Goal: Information Seeking & Learning: Learn about a topic

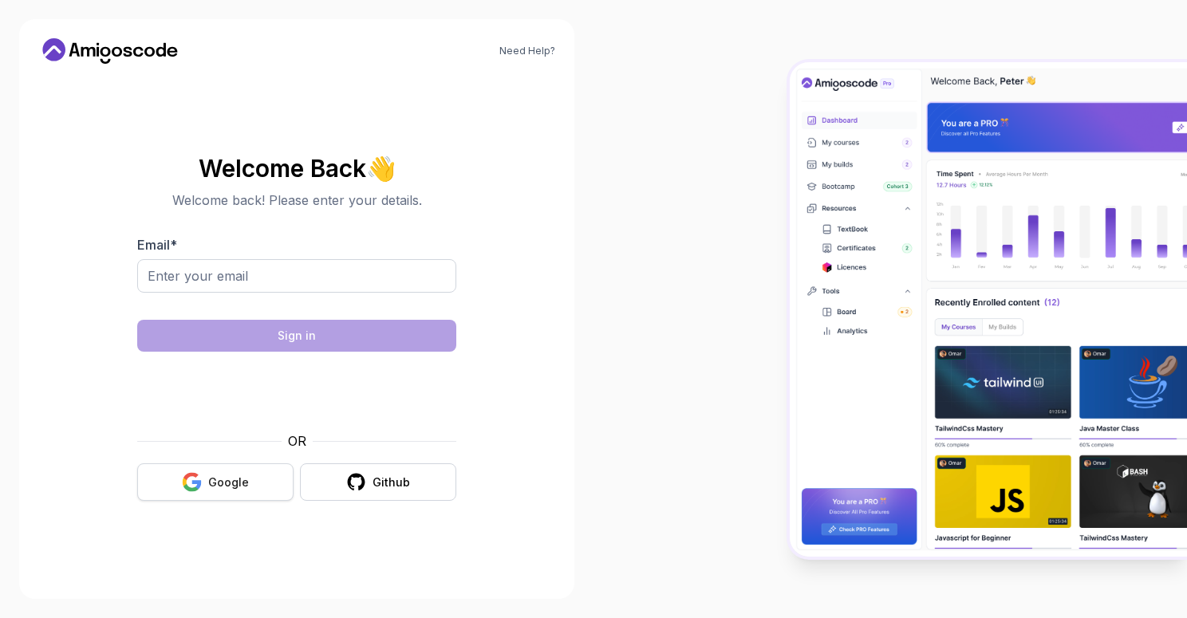
click at [211, 483] on div "Google" at bounding box center [228, 483] width 41 height 16
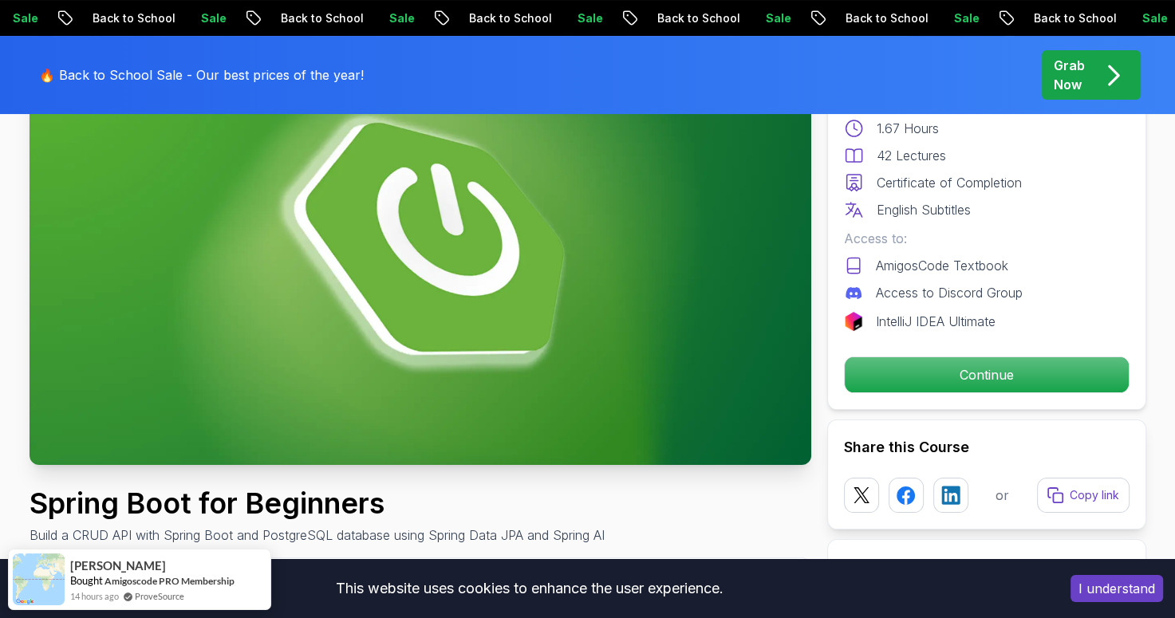
scroll to position [185, 0]
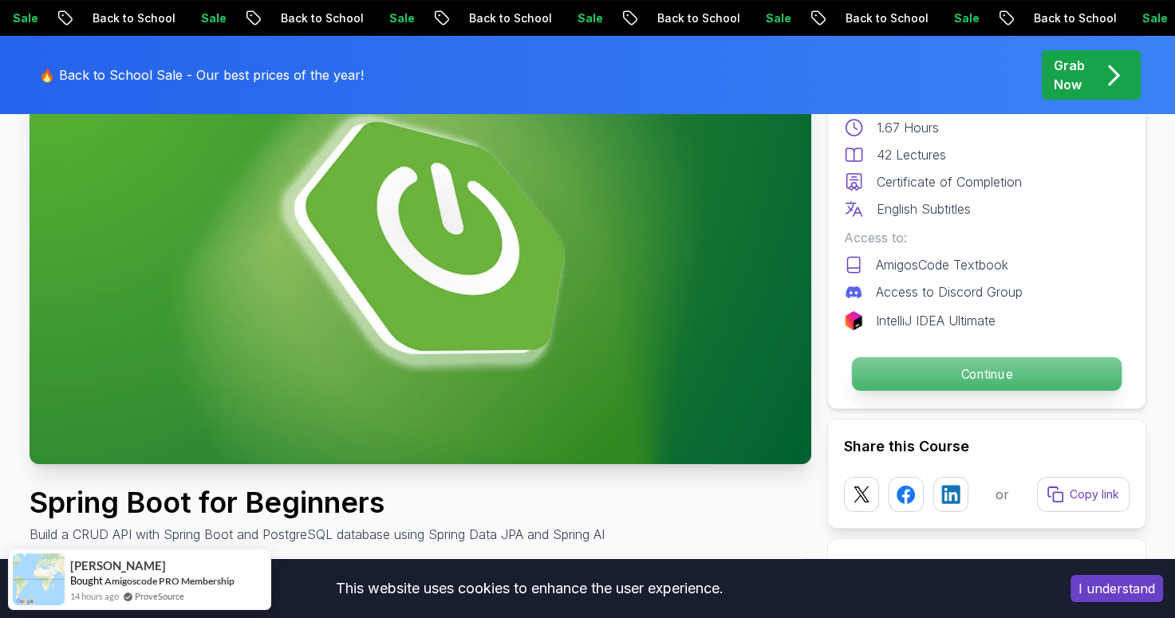
click at [925, 380] on p "Continue" at bounding box center [986, 374] width 270 height 34
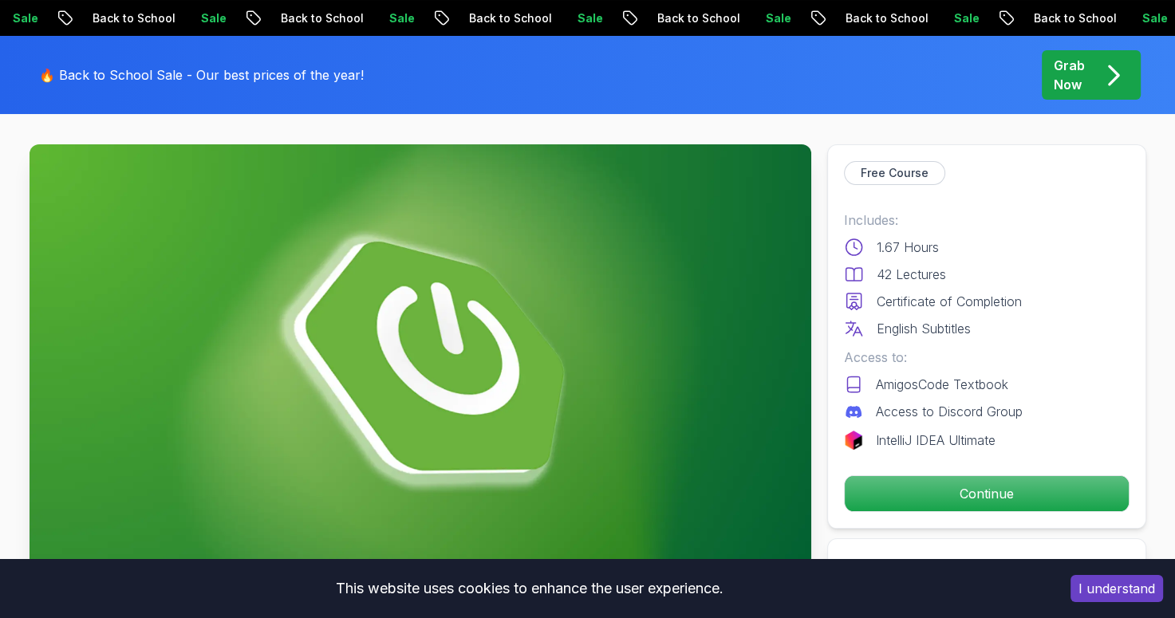
scroll to position [29, 0]
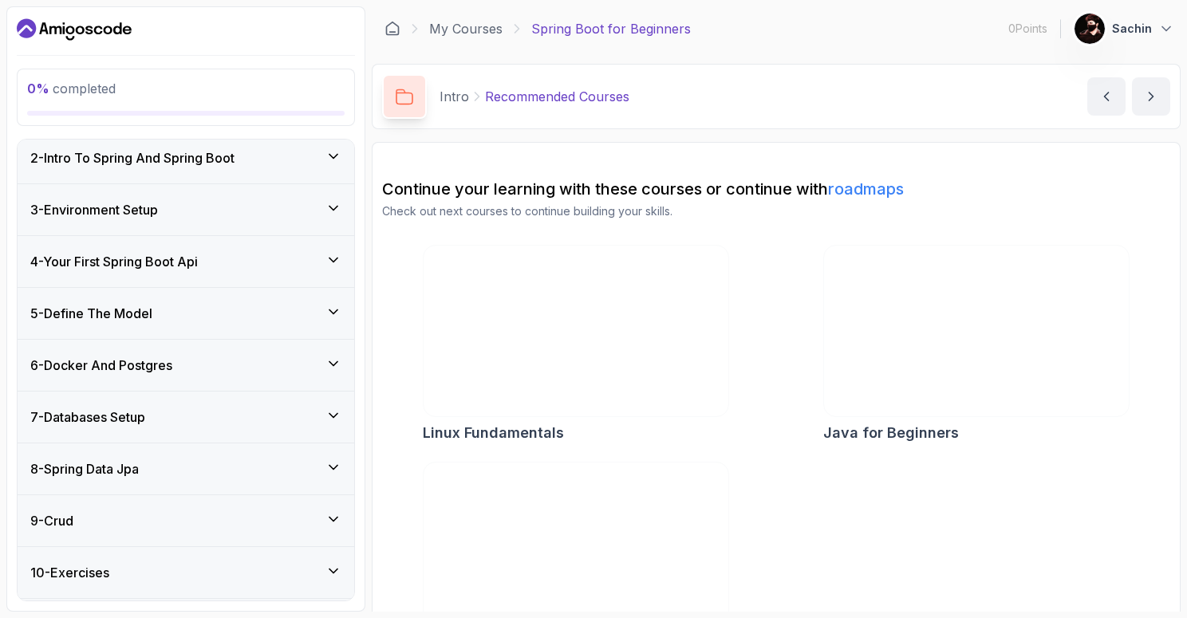
scroll to position [290, 0]
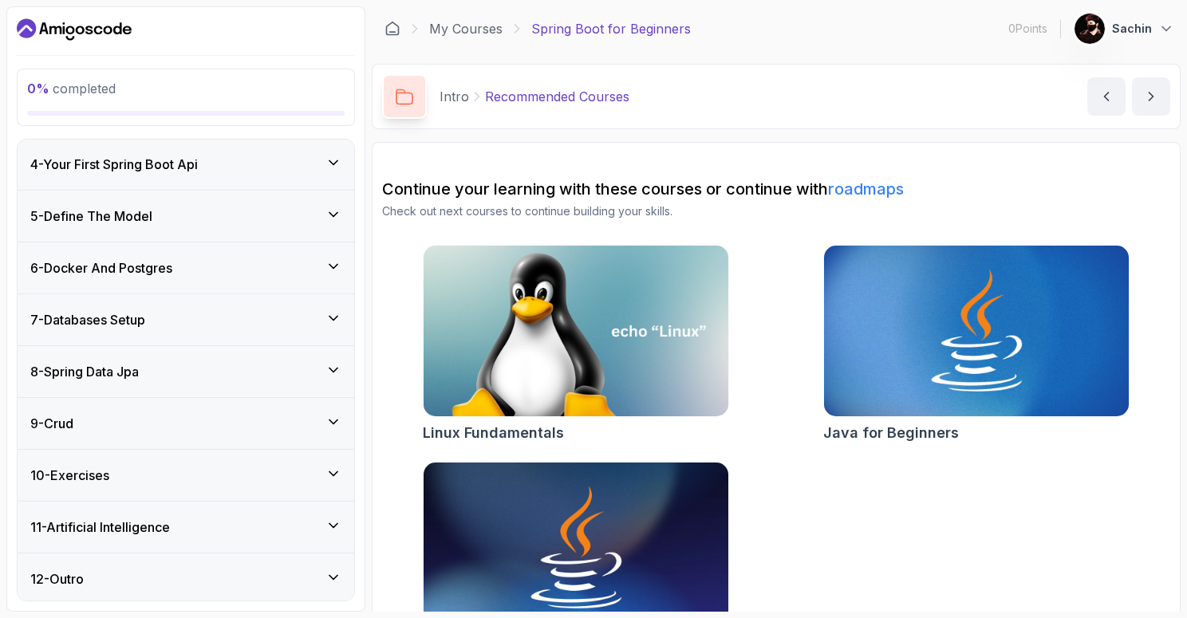
click at [170, 521] on h3 "11 - Artificial Intelligence" at bounding box center [100, 527] width 140 height 19
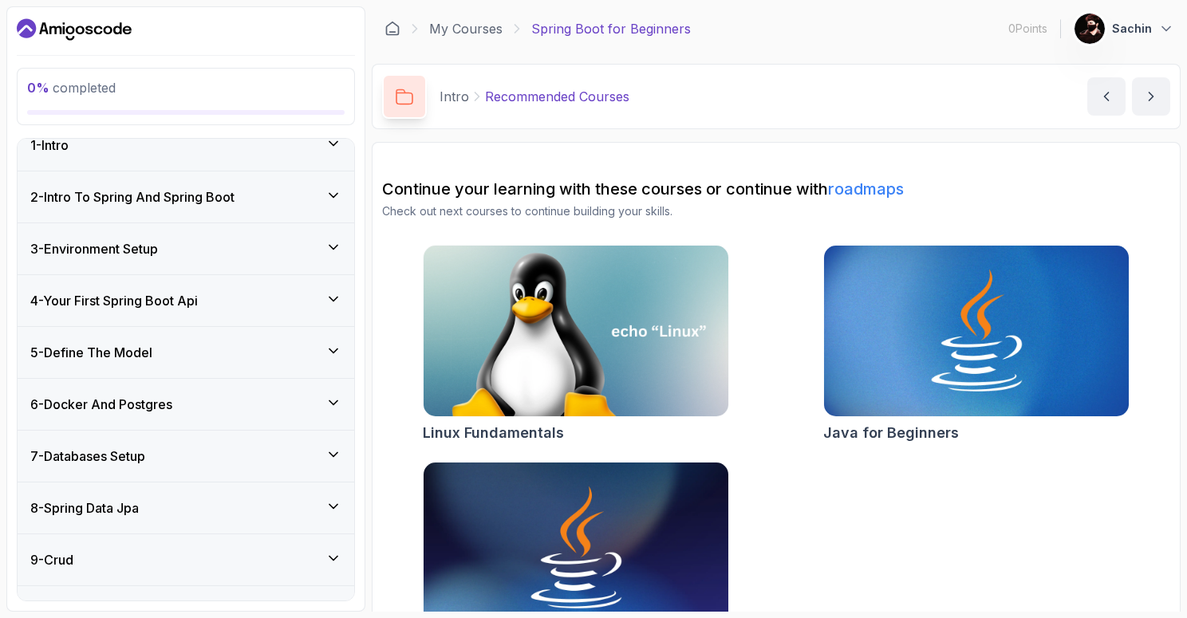
scroll to position [0, 0]
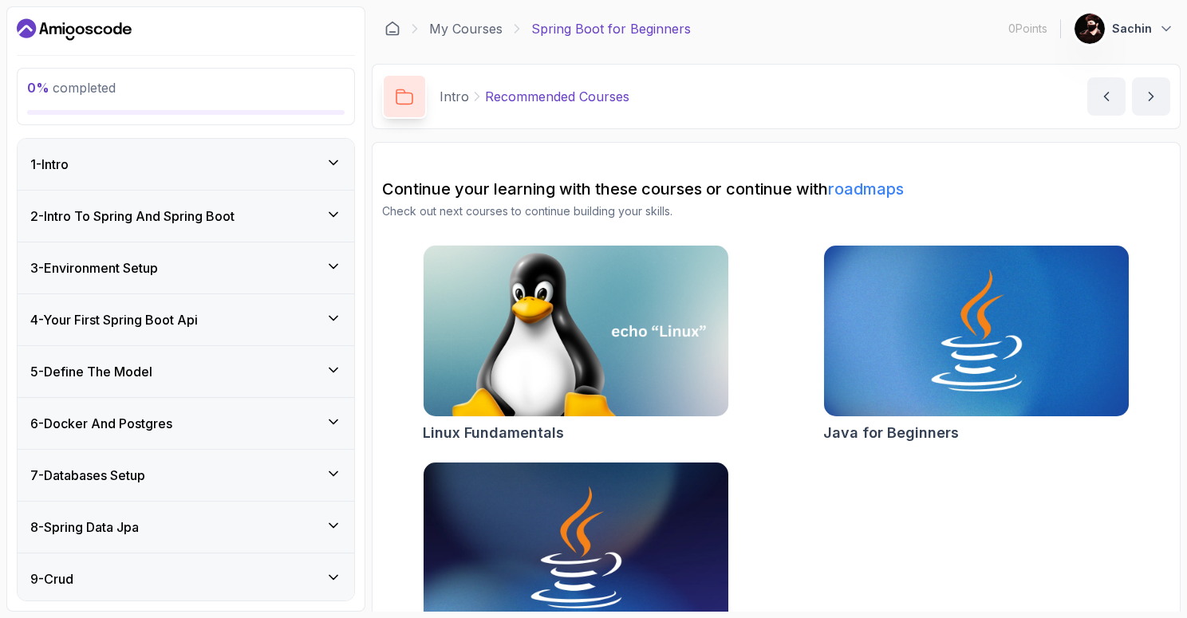
click at [201, 168] on div "1 - Intro" at bounding box center [185, 164] width 311 height 19
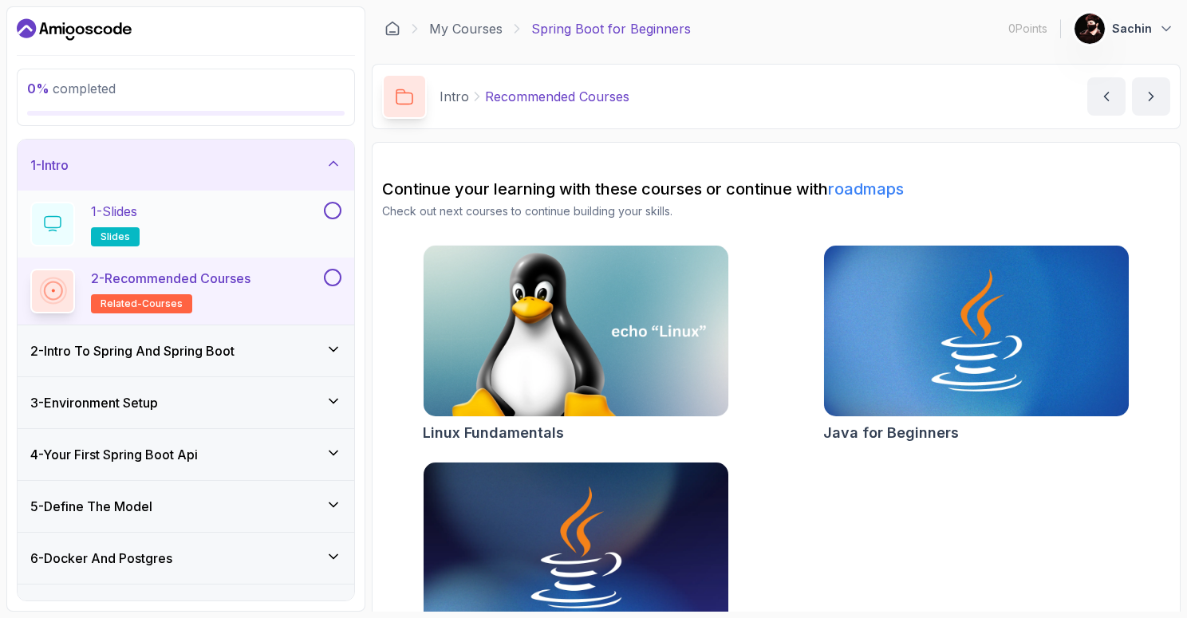
click at [172, 222] on div "1 - Slides slides" at bounding box center [175, 224] width 290 height 45
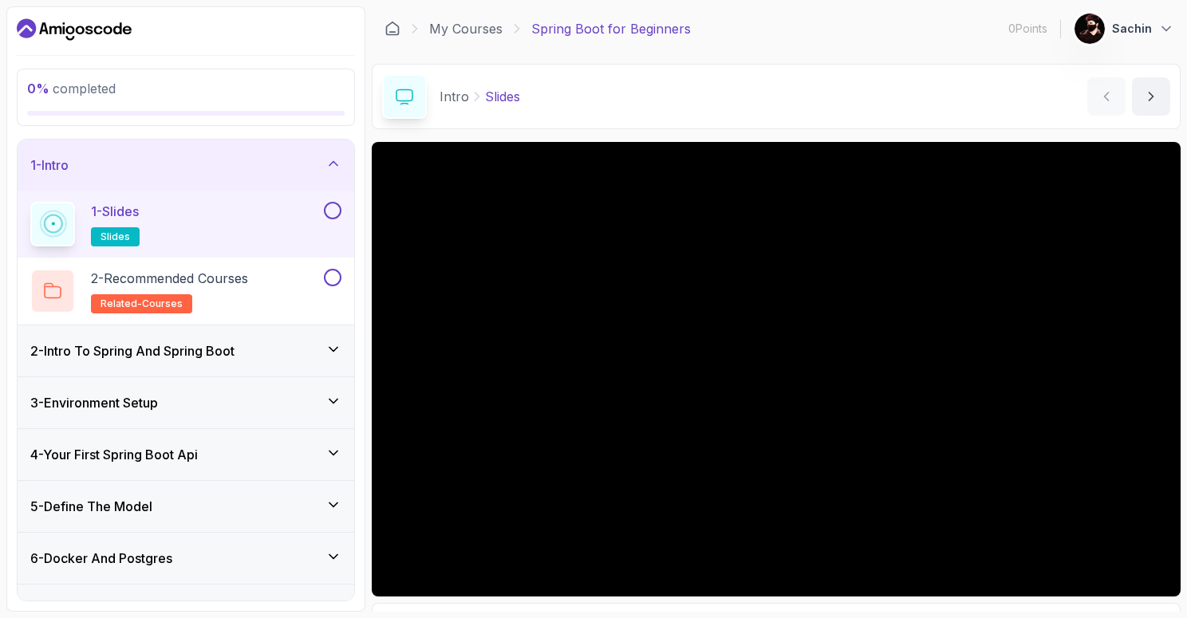
scroll to position [95, 0]
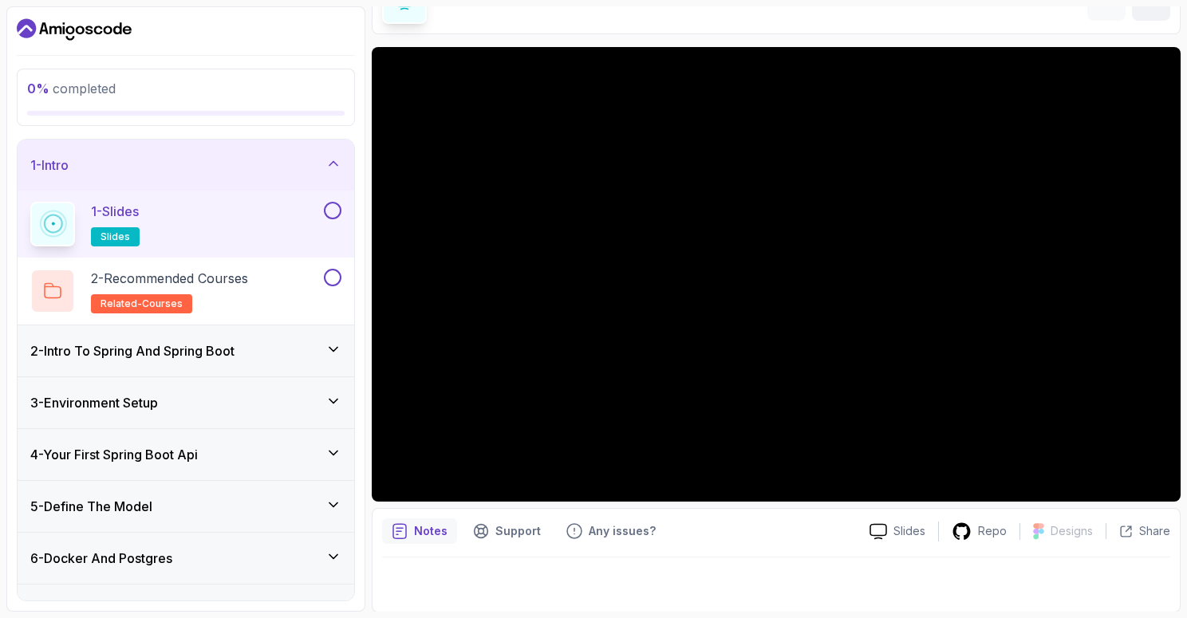
click at [255, 357] on div "2 - Intro To Spring And Spring Boot" at bounding box center [185, 350] width 311 height 19
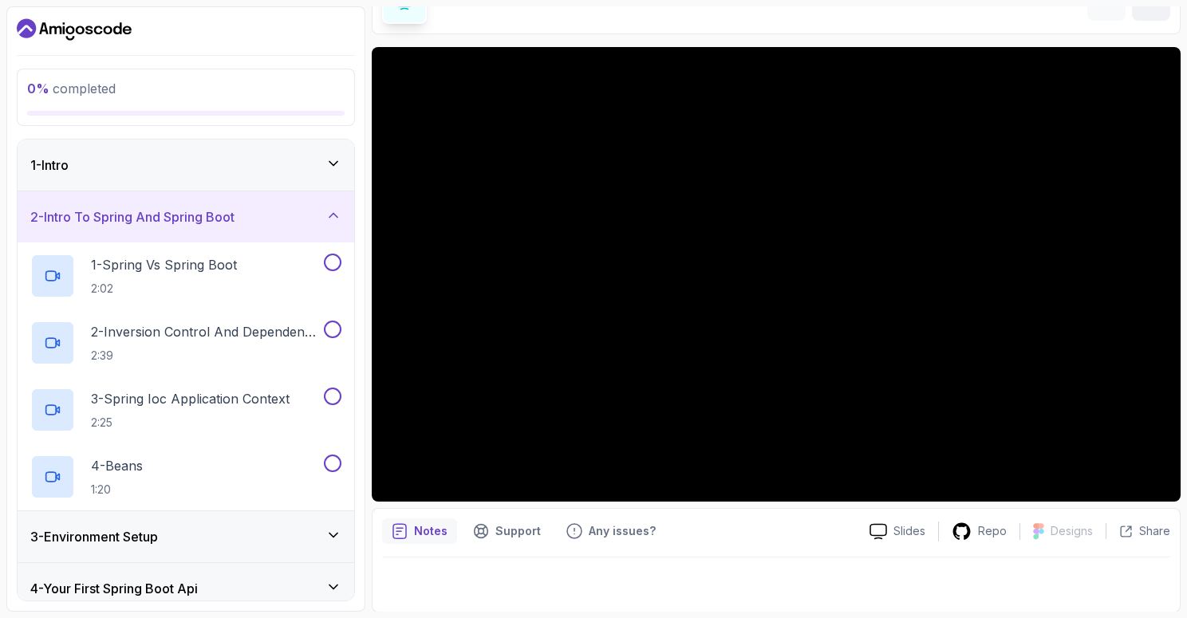
click at [211, 159] on div "1 - Intro" at bounding box center [185, 165] width 311 height 19
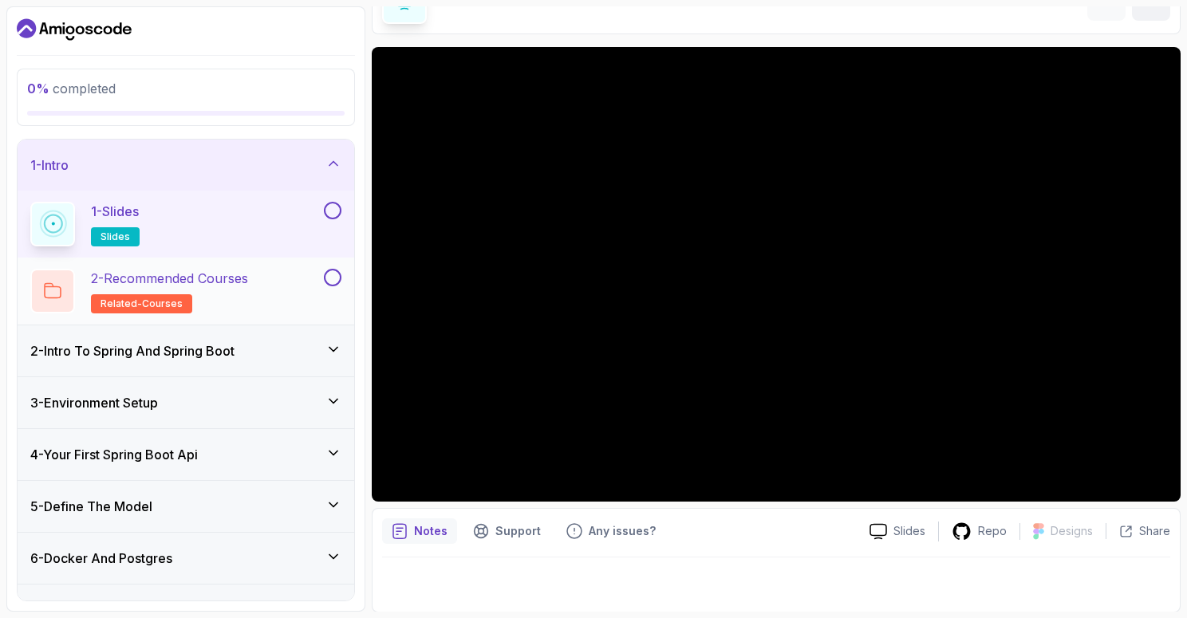
click at [214, 286] on p "2 - Recommended Courses" at bounding box center [169, 278] width 157 height 19
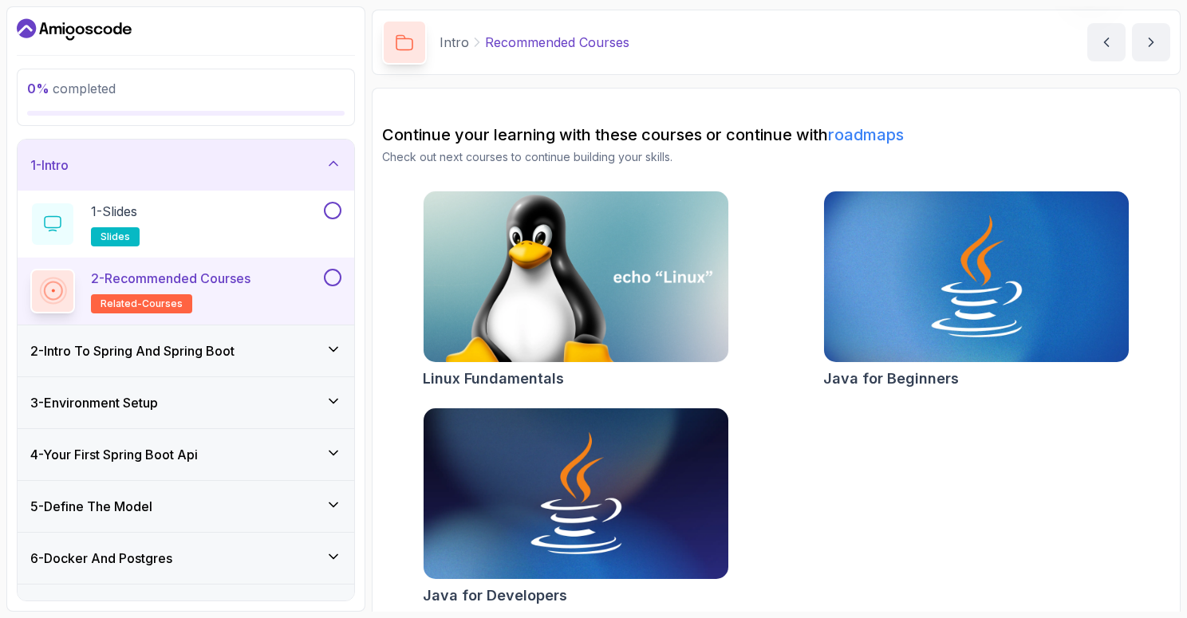
scroll to position [64, 0]
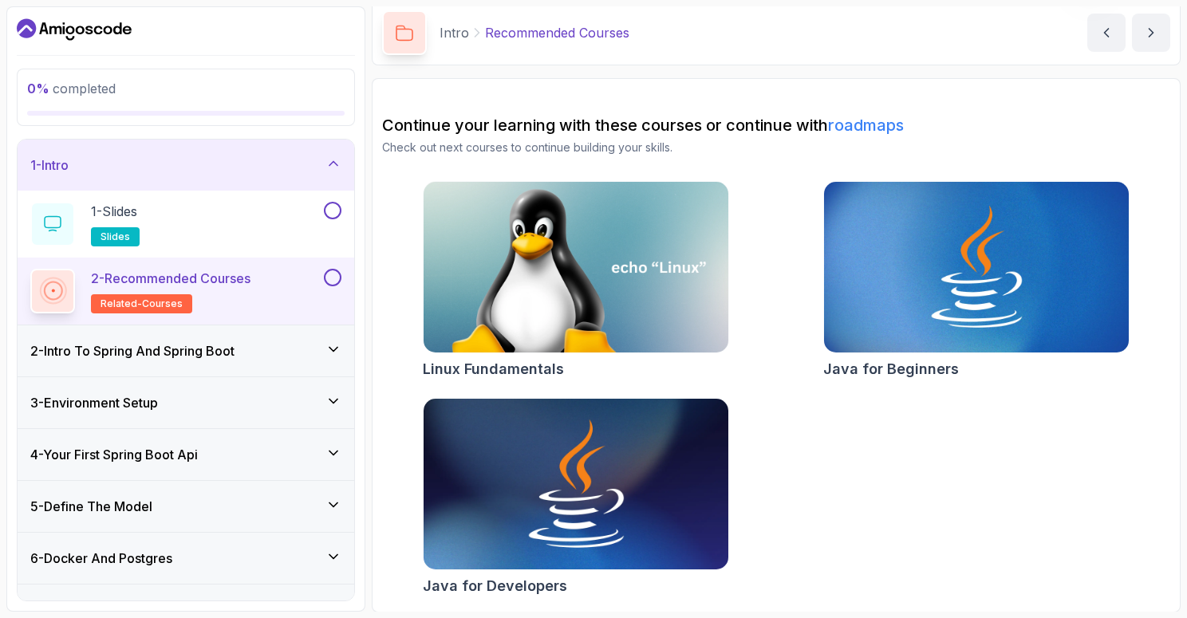
click at [565, 497] on img at bounding box center [576, 485] width 320 height 180
click at [185, 357] on h3 "2 - Intro To Spring And Spring Boot" at bounding box center [132, 350] width 204 height 19
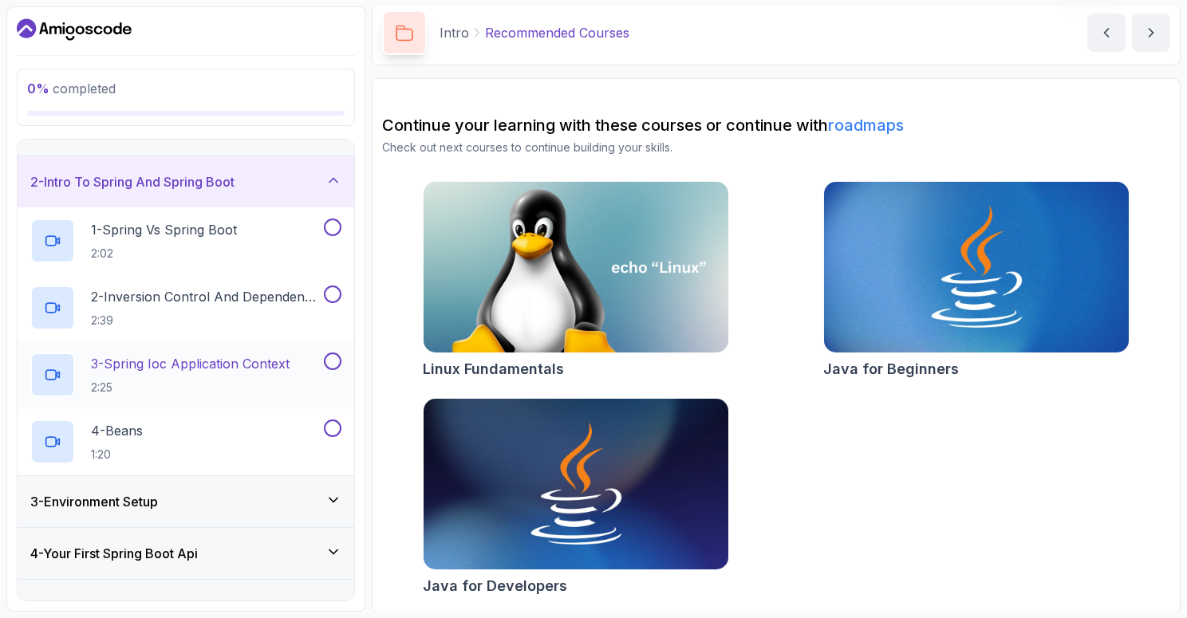
scroll to position [37, 0]
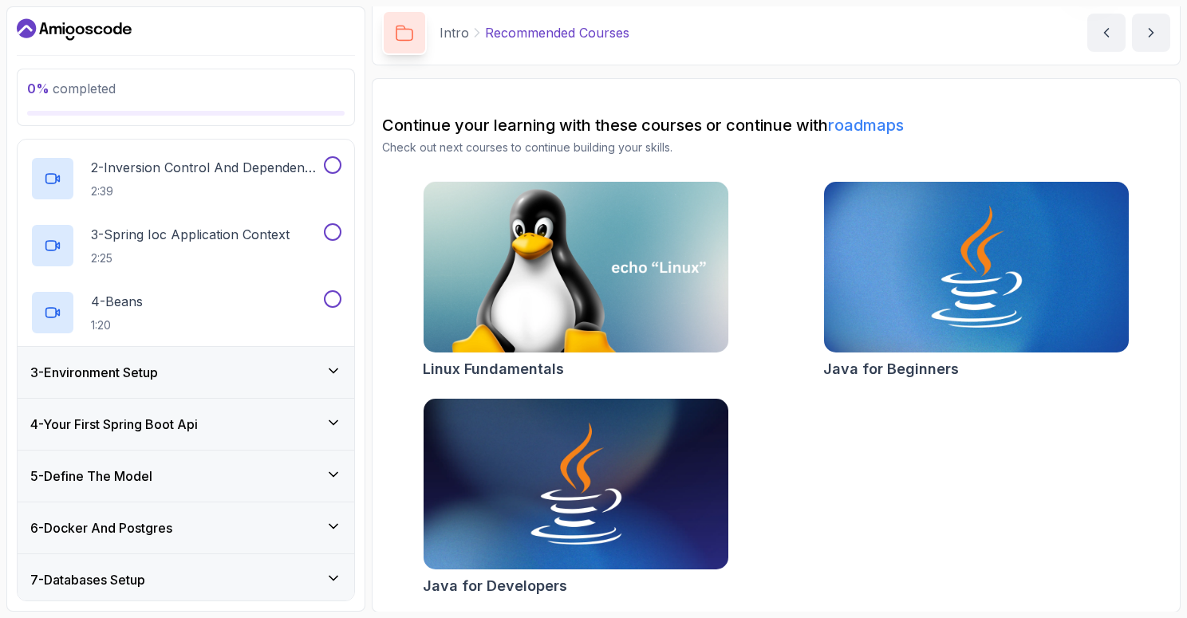
click at [182, 372] on div "3 - Environment Setup" at bounding box center [185, 372] width 311 height 19
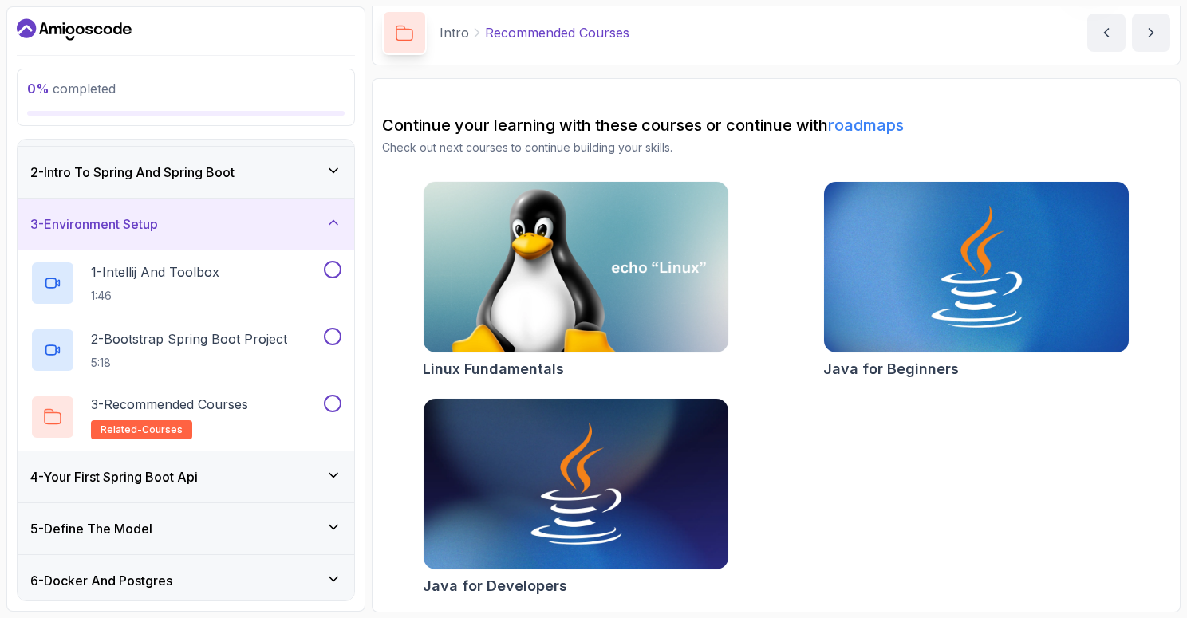
scroll to position [45, 0]
click at [144, 472] on h3 "4 - Your First Spring Boot Api" at bounding box center [114, 477] width 168 height 19
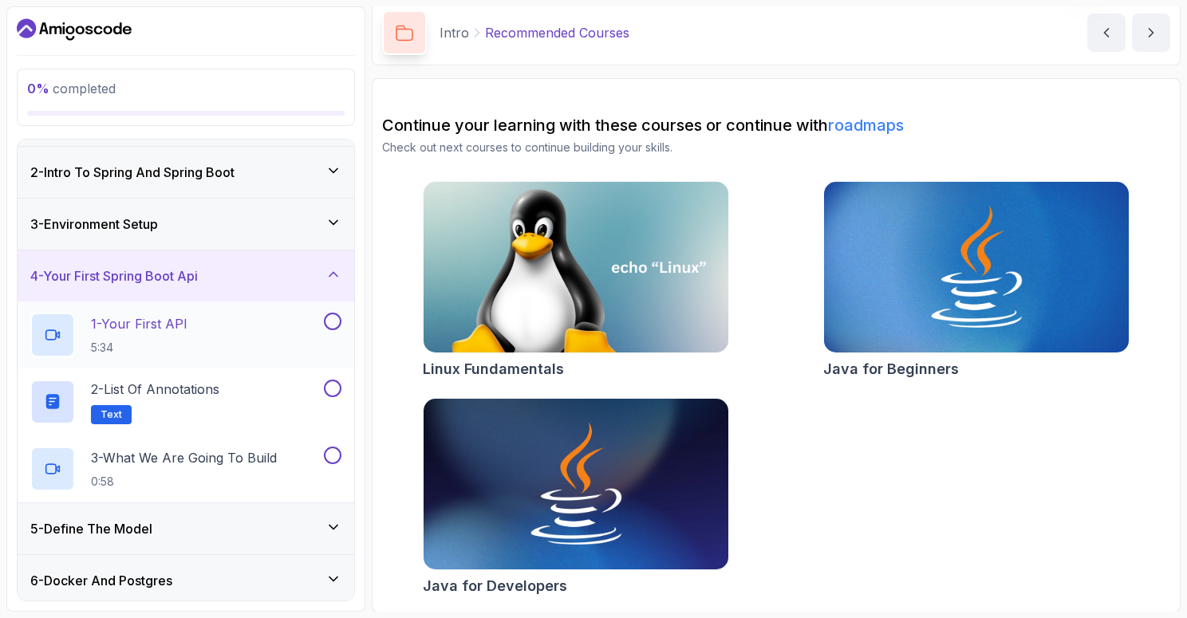
click at [182, 326] on p "1 - Your First API" at bounding box center [139, 323] width 97 height 19
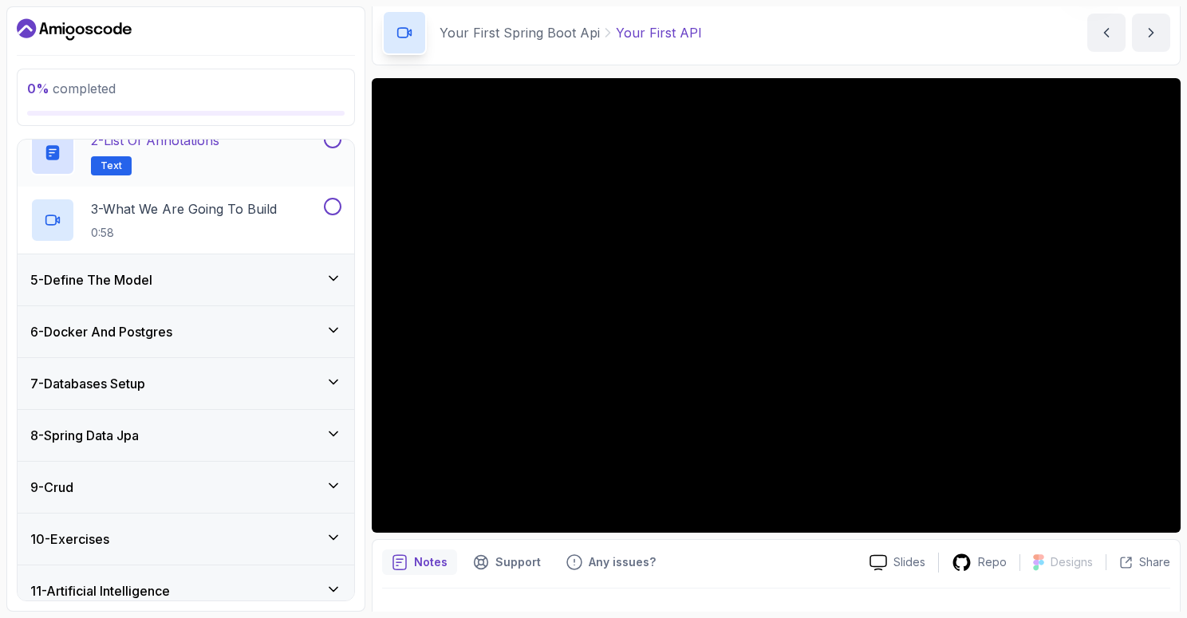
scroll to position [357, 0]
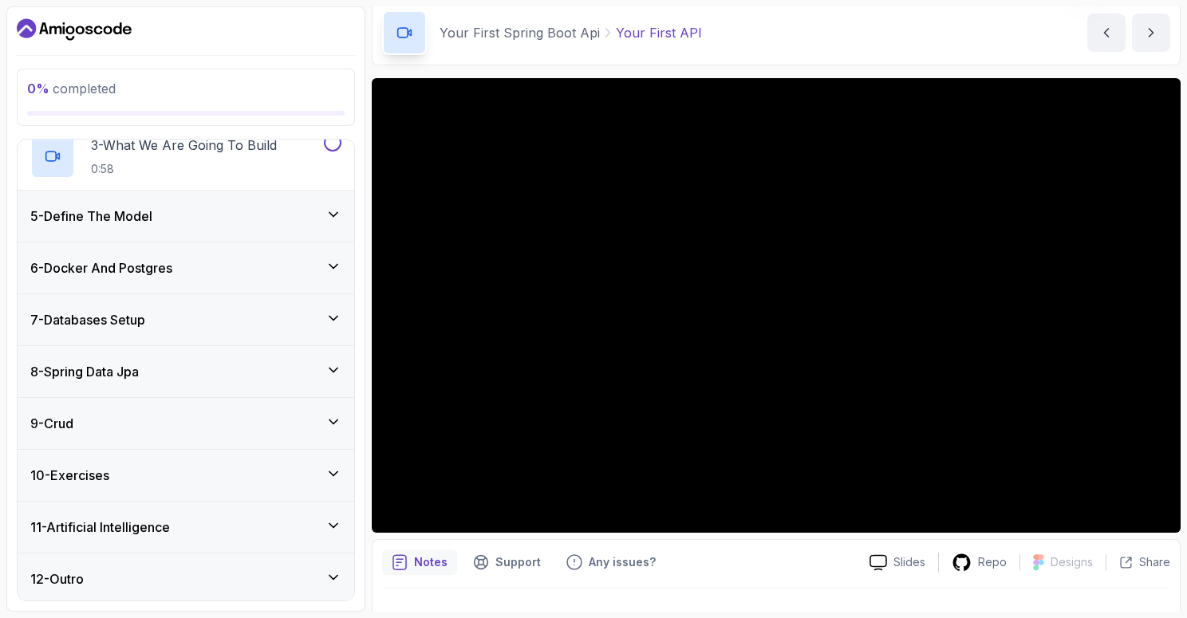
click at [220, 518] on div "11 - Artificial Intelligence" at bounding box center [185, 527] width 311 height 19
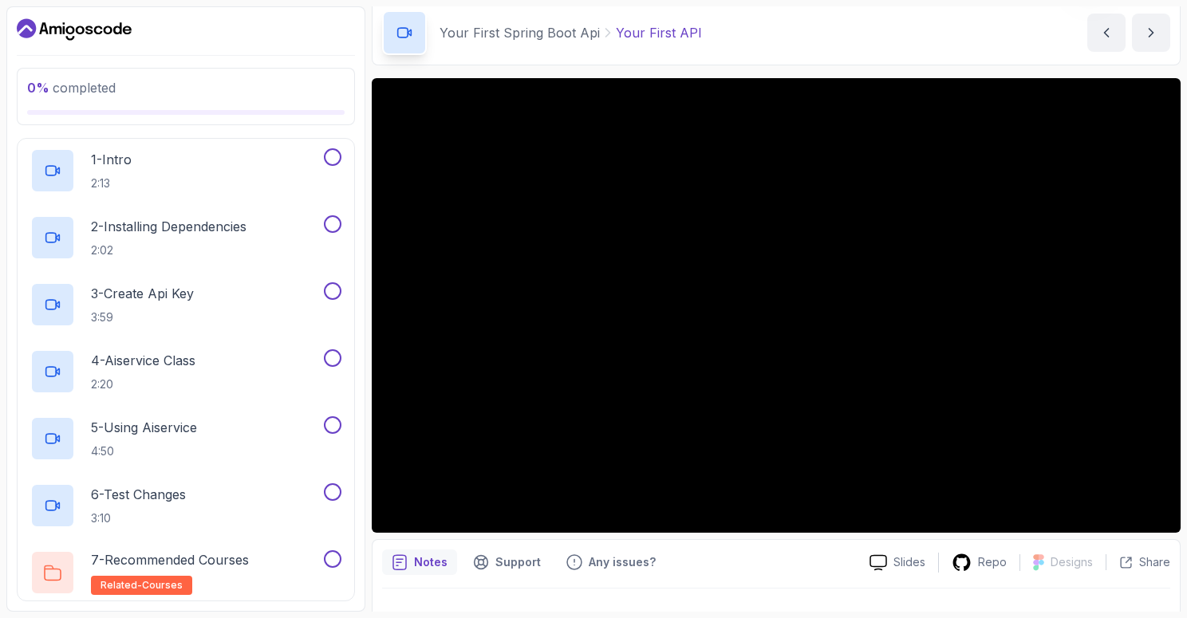
scroll to position [626, 0]
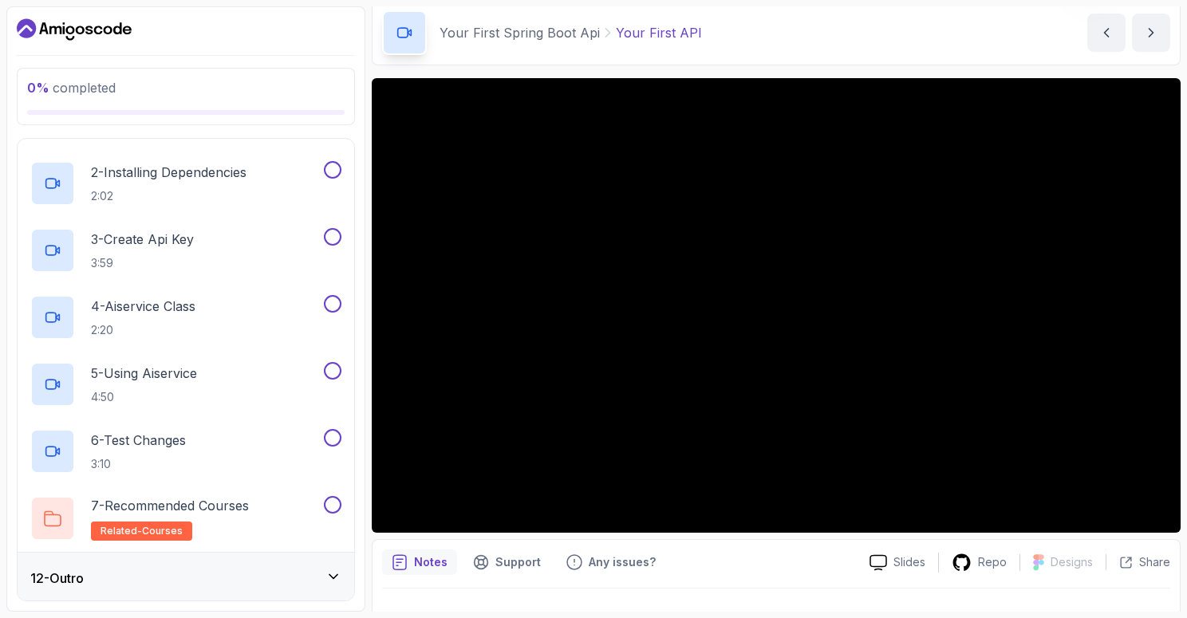
click at [207, 570] on div "12 - Outro" at bounding box center [185, 578] width 311 height 19
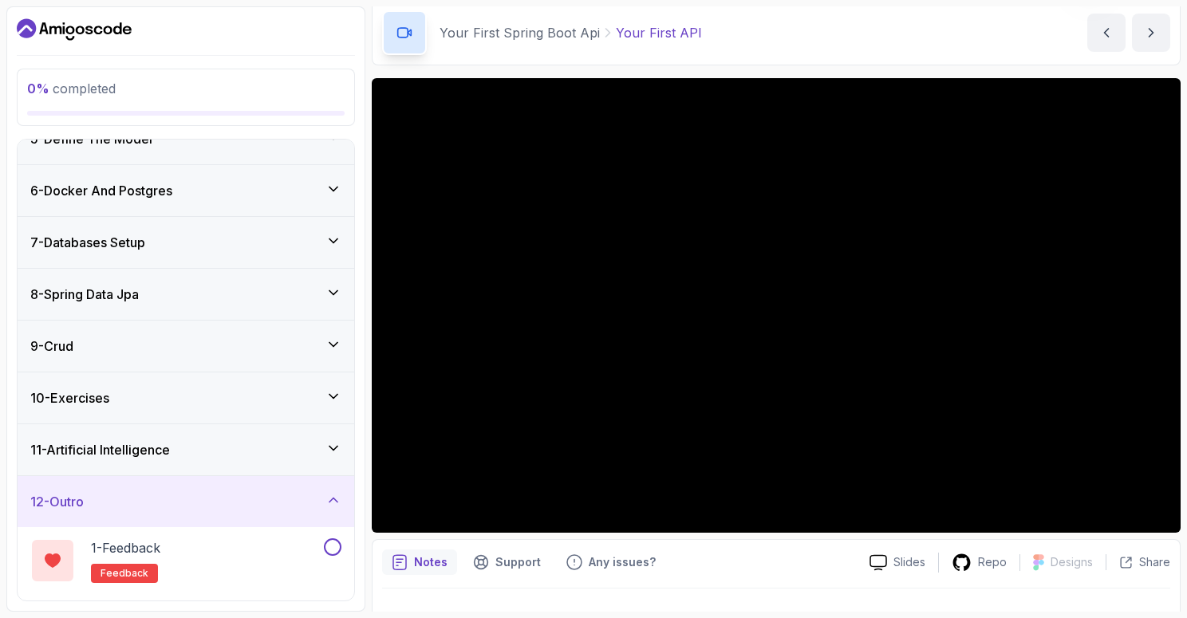
scroll to position [290, 0]
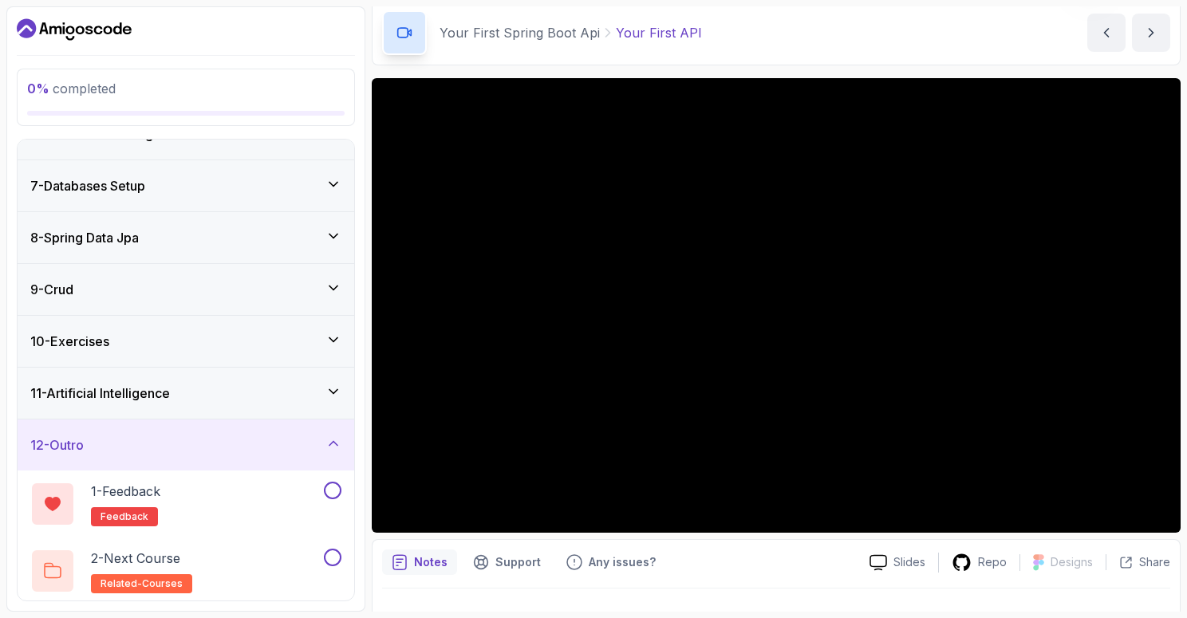
click at [207, 570] on div "2 - Next Course related-courses" at bounding box center [175, 571] width 290 height 45
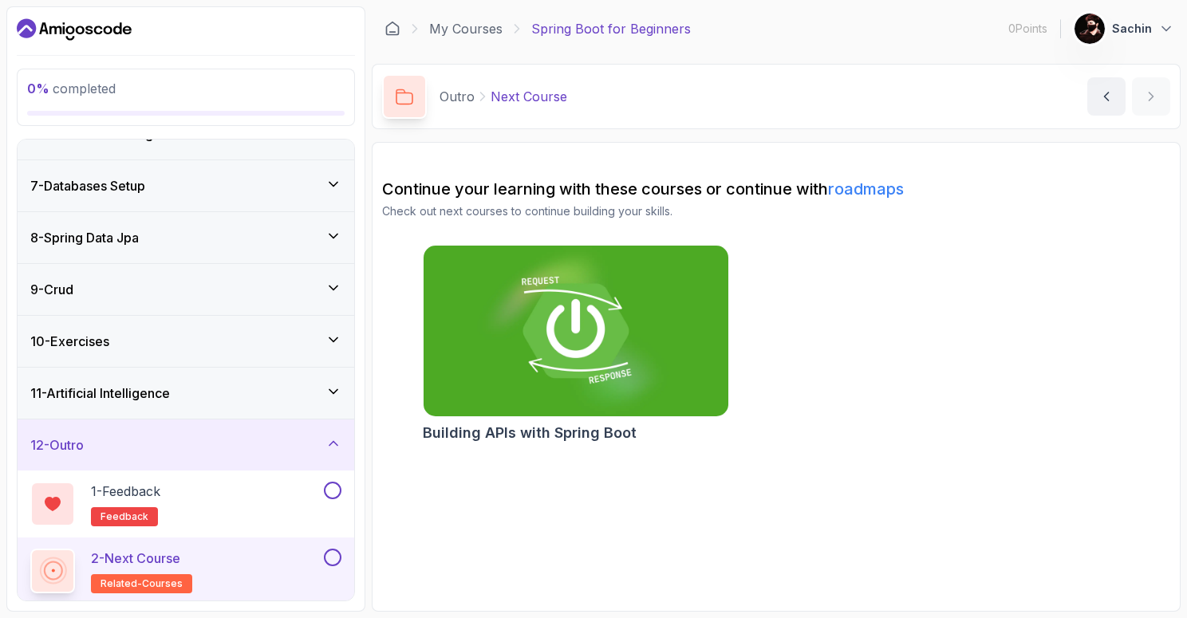
click at [569, 330] on img at bounding box center [576, 332] width 320 height 180
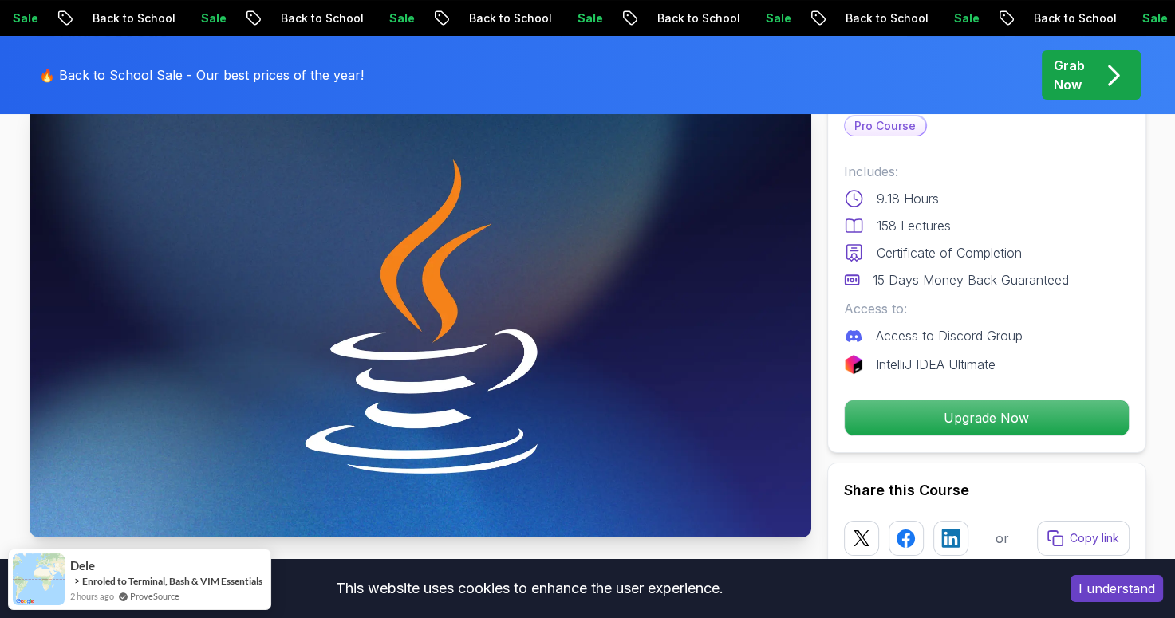
scroll to position [115, 0]
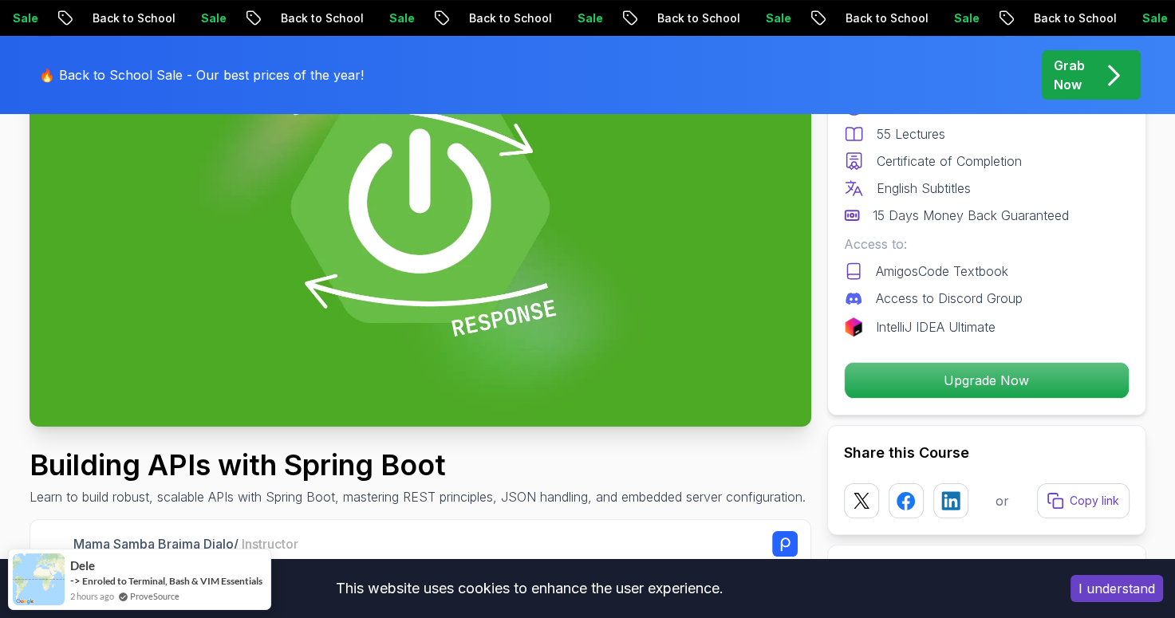
scroll to position [226, 0]
